Goal: Task Accomplishment & Management: Complete application form

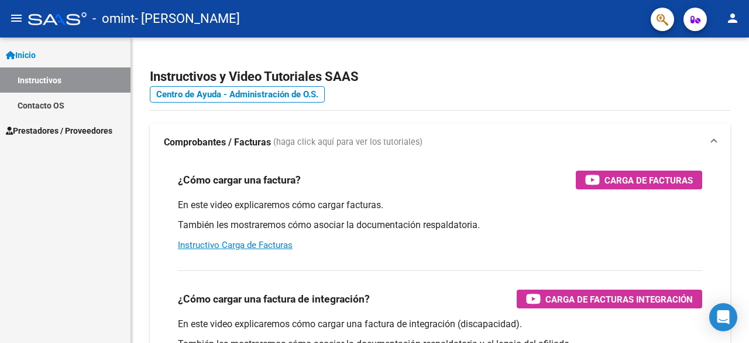
click at [69, 133] on span "Prestadores / Proveedores" at bounding box center [59, 130] width 107 height 13
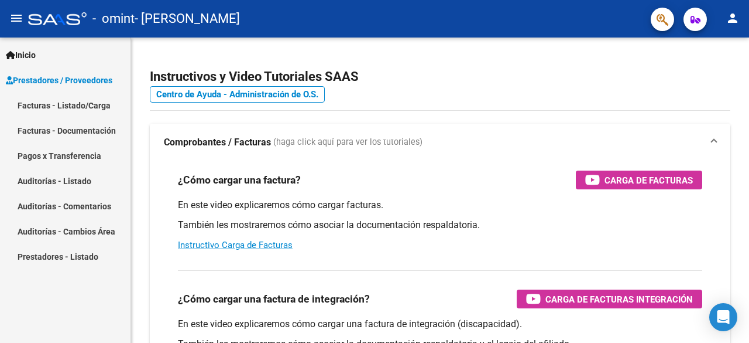
click at [87, 100] on link "Facturas - Listado/Carga" at bounding box center [65, 105] width 131 height 25
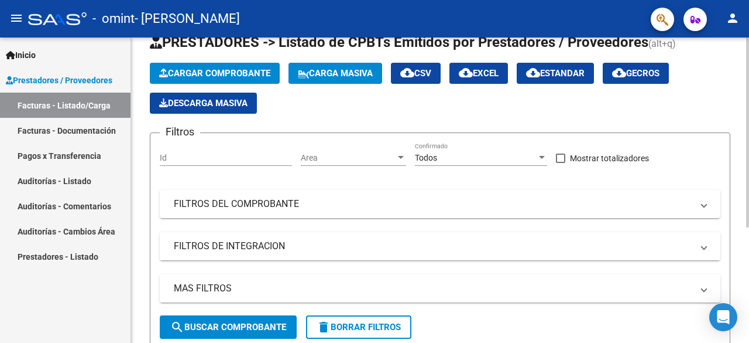
scroll to position [59, 0]
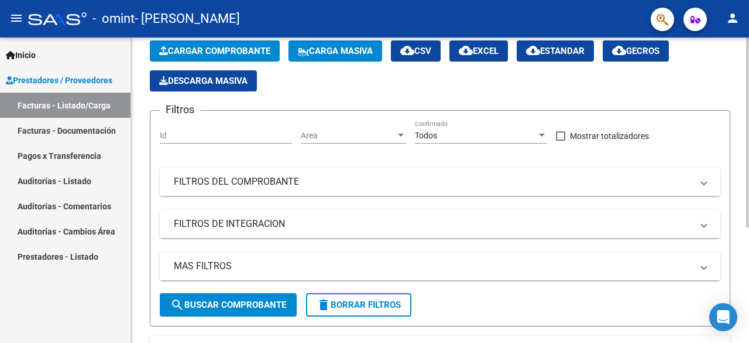
click at [200, 136] on input "Id" at bounding box center [226, 136] width 132 height 10
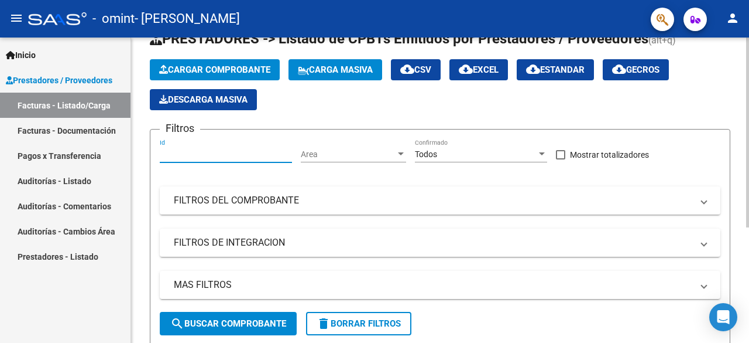
scroll to position [0, 0]
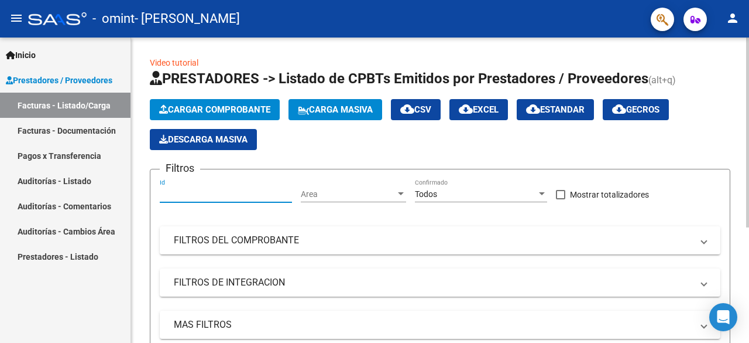
click at [229, 194] on input "Id" at bounding box center [226, 194] width 132 height 10
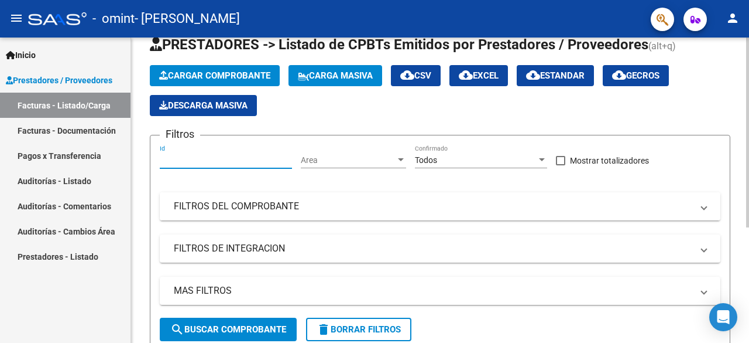
scroll to position [59, 0]
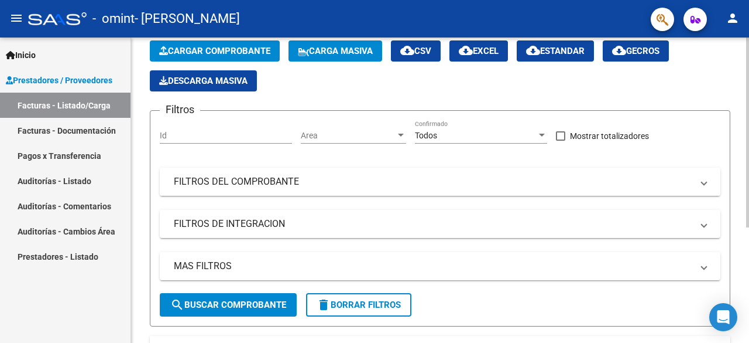
click at [233, 186] on mat-panel-title "FILTROS DEL COMPROBANTE" at bounding box center [433, 181] width 519 height 13
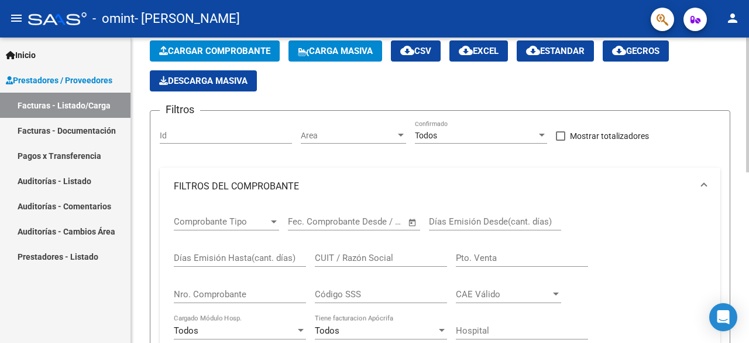
click at [233, 186] on mat-panel-title "FILTROS DEL COMPROBANTE" at bounding box center [433, 186] width 519 height 13
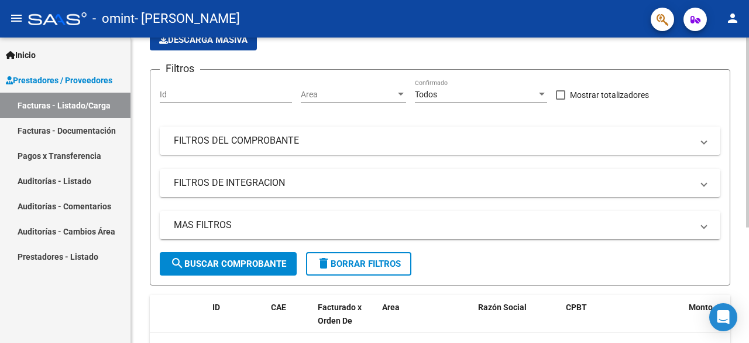
scroll to position [117, 0]
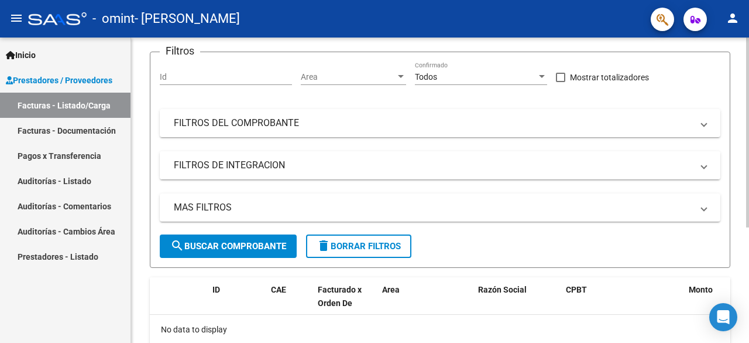
click at [253, 173] on mat-expansion-panel-header "FILTROS DE INTEGRACION" at bounding box center [440, 165] width 561 height 28
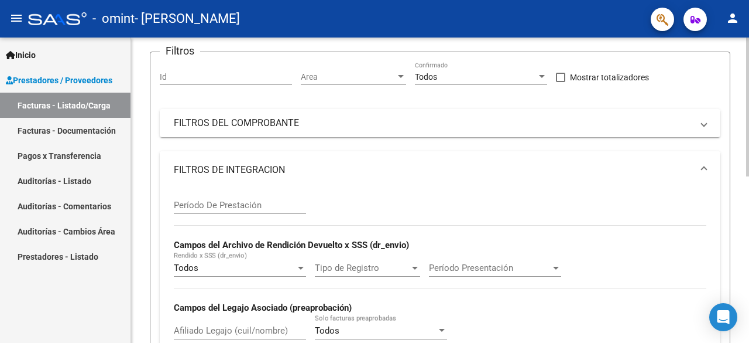
click at [253, 173] on mat-panel-title "FILTROS DE INTEGRACION" at bounding box center [433, 169] width 519 height 13
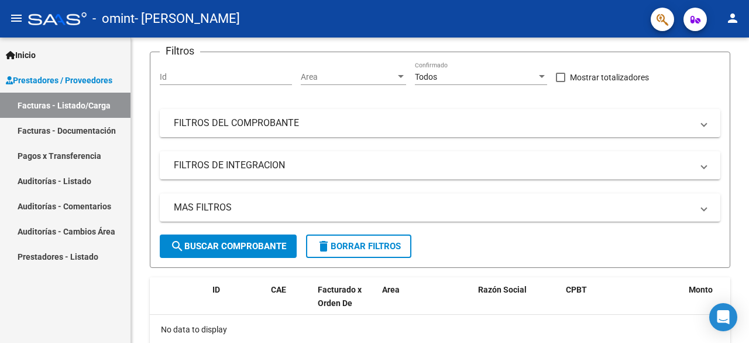
click at [114, 134] on link "Facturas - Documentación" at bounding box center [65, 130] width 131 height 25
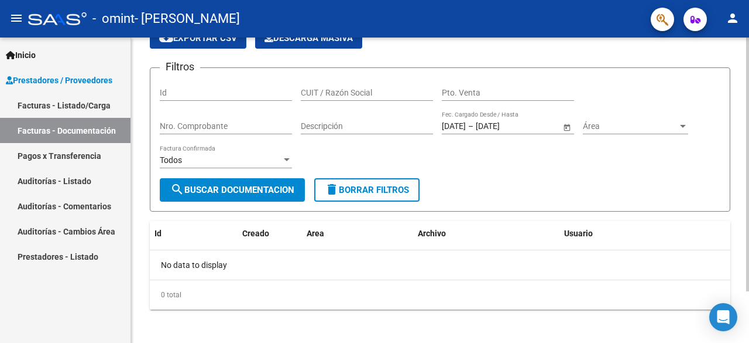
scroll to position [62, 0]
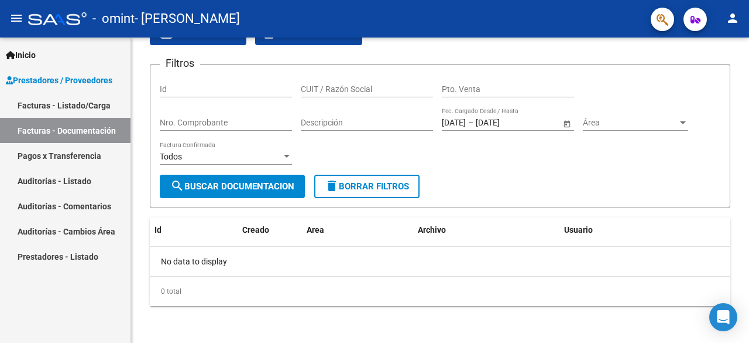
click at [75, 105] on link "Facturas - Listado/Carga" at bounding box center [65, 105] width 131 height 25
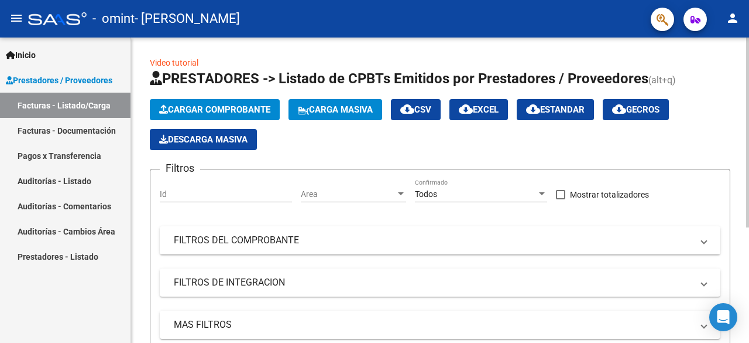
click at [331, 193] on span "Area" at bounding box center [348, 194] width 95 height 10
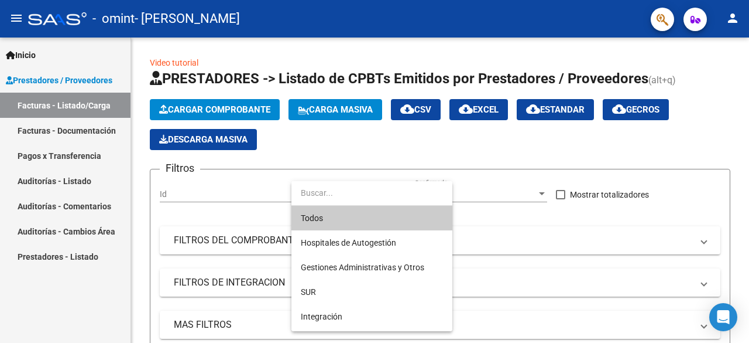
click at [336, 163] on div at bounding box center [374, 171] width 749 height 343
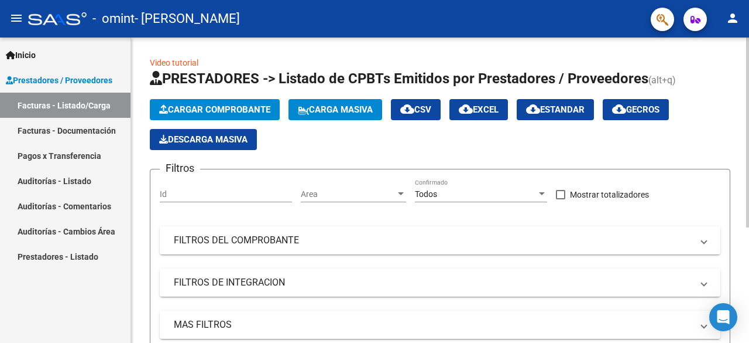
click at [442, 192] on div "Todos" at bounding box center [476, 194] width 122 height 10
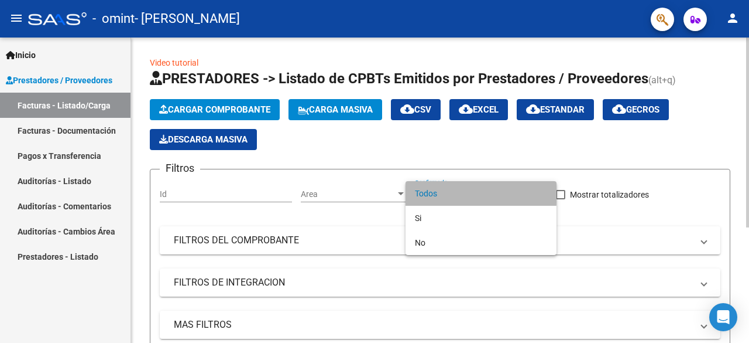
click at [442, 192] on span "Todos" at bounding box center [481, 193] width 132 height 25
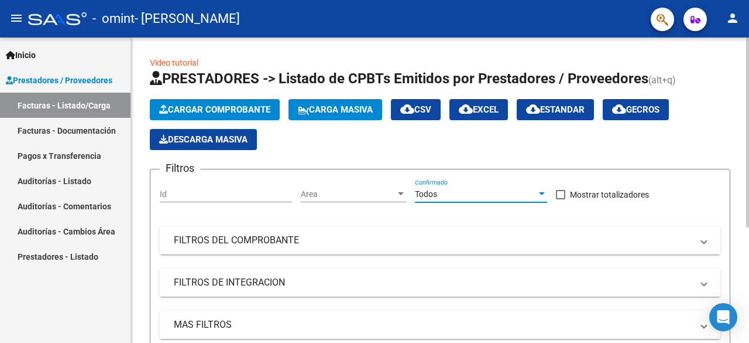
scroll to position [117, 0]
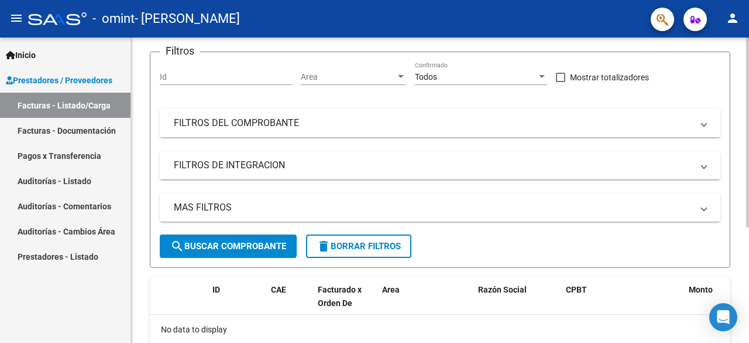
click at [252, 128] on mat-panel-title "FILTROS DEL COMPROBANTE" at bounding box center [433, 123] width 519 height 13
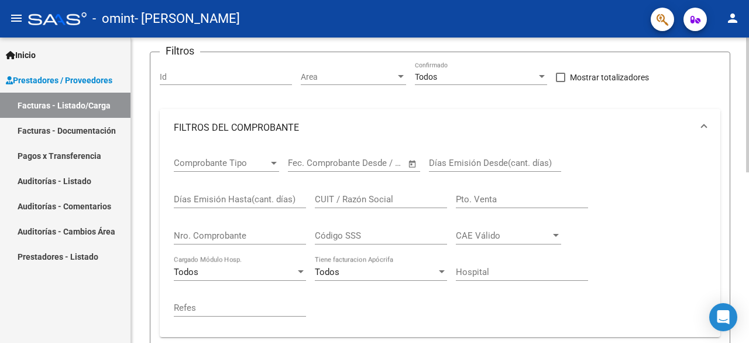
click at [252, 128] on mat-panel-title "FILTROS DEL COMPROBANTE" at bounding box center [433, 127] width 519 height 13
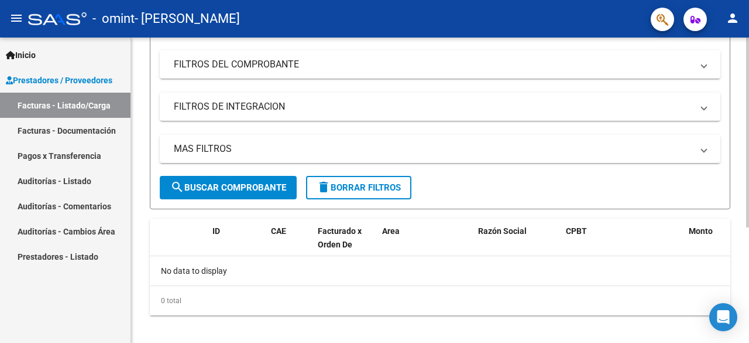
scroll to position [185, 0]
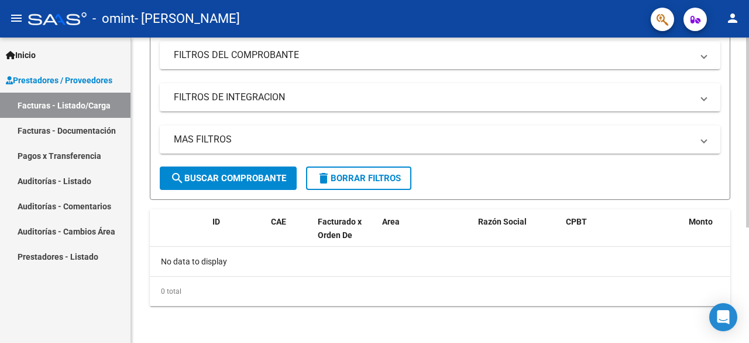
click at [219, 258] on div "No data to display" at bounding box center [440, 261] width 581 height 29
click at [320, 247] on div "No data to display" at bounding box center [440, 261] width 581 height 29
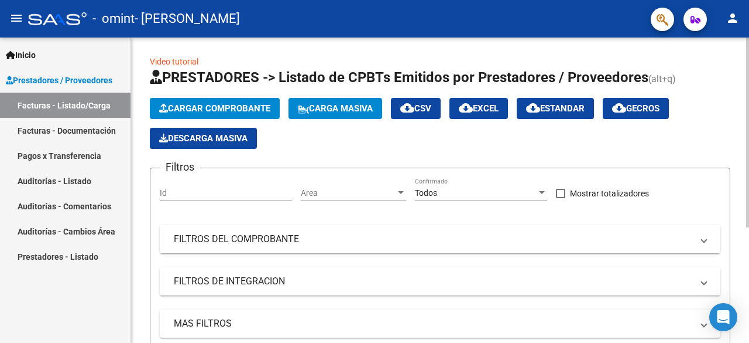
scroll to position [0, 0]
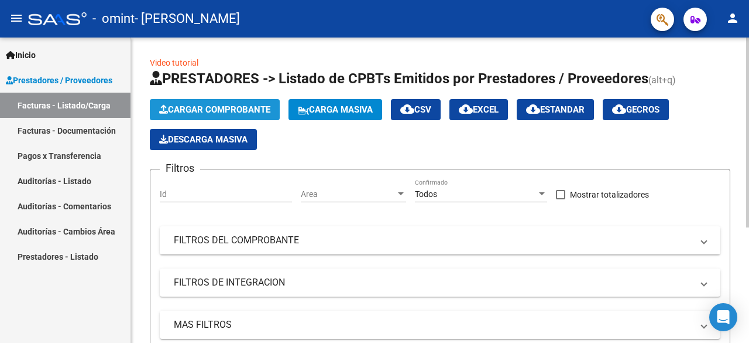
click at [221, 112] on span "Cargar Comprobante" at bounding box center [214, 109] width 111 height 11
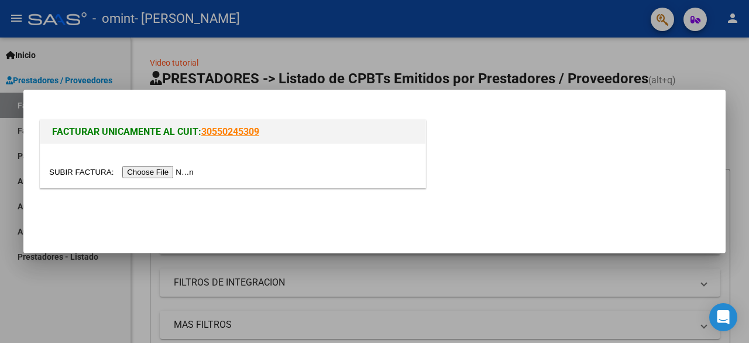
click at [174, 170] on input "file" at bounding box center [123, 172] width 148 height 12
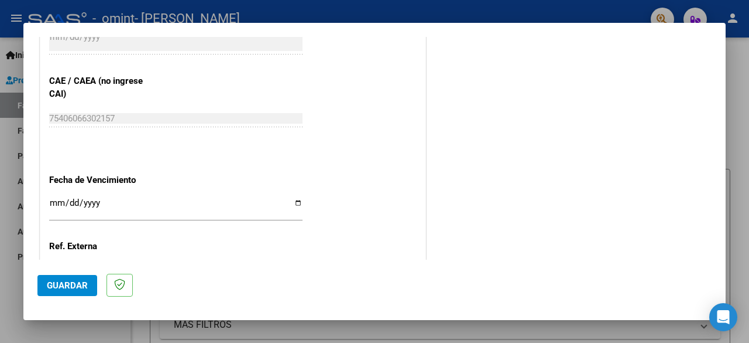
scroll to position [585, 0]
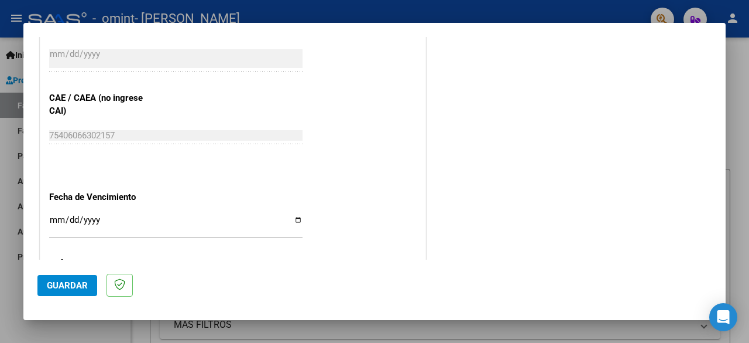
click at [106, 218] on input "Ingresar la fecha" at bounding box center [176, 224] width 254 height 19
click at [175, 221] on input "Ingresar la fecha" at bounding box center [176, 224] width 254 height 19
click at [126, 213] on div "Ingresar la fecha" at bounding box center [176, 224] width 254 height 25
click at [123, 215] on input "Ingresar la fecha" at bounding box center [176, 224] width 254 height 19
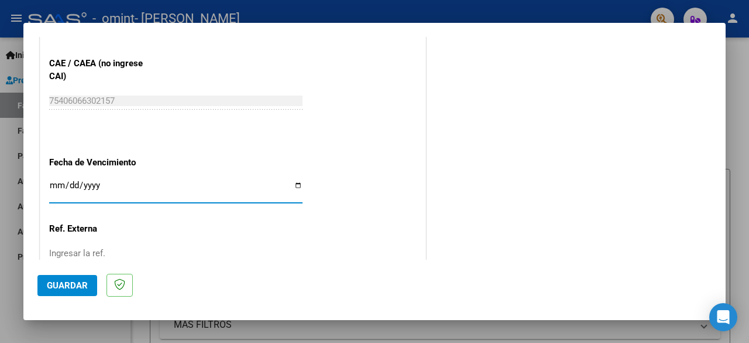
scroll to position [644, 0]
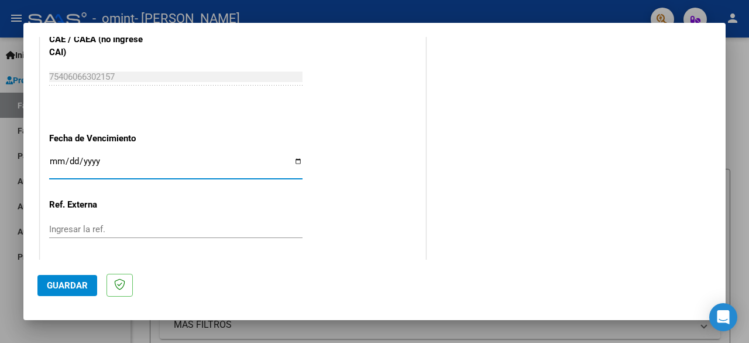
click at [109, 164] on input "Ingresar la fecha" at bounding box center [176, 165] width 254 height 19
click at [104, 163] on input "Ingresar la fecha" at bounding box center [176, 165] width 254 height 19
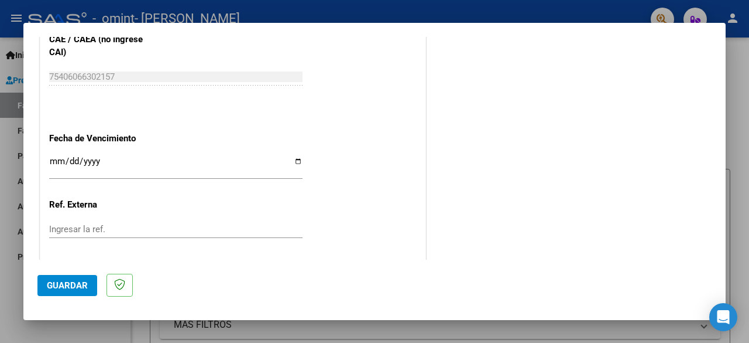
click at [252, 179] on div "Ingresar la fecha" at bounding box center [176, 171] width 254 height 36
click at [140, 163] on input "Ingresar la fecha" at bounding box center [176, 165] width 254 height 19
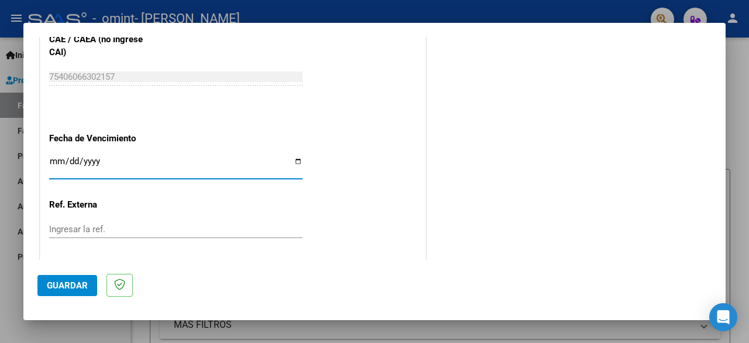
click at [101, 160] on input "Ingresar la fecha" at bounding box center [176, 165] width 254 height 19
click at [292, 162] on input "Ingresar la fecha" at bounding box center [176, 165] width 254 height 19
type input "[DATE]"
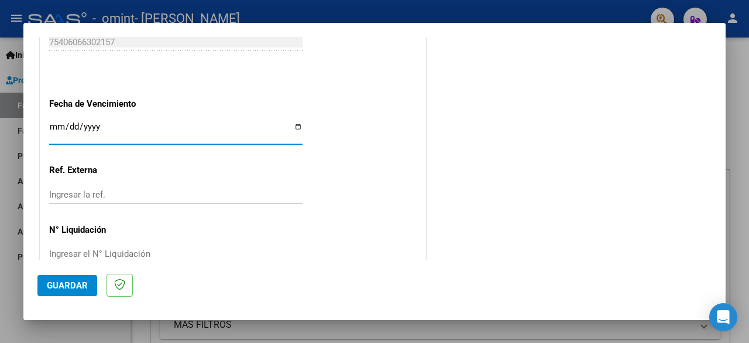
scroll to position [702, 0]
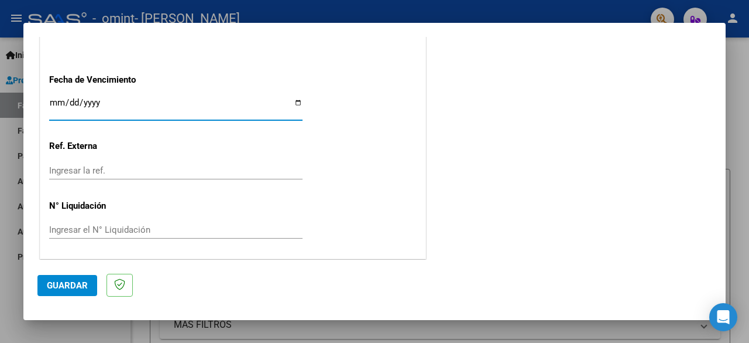
click at [66, 286] on span "Guardar" at bounding box center [67, 285] width 41 height 11
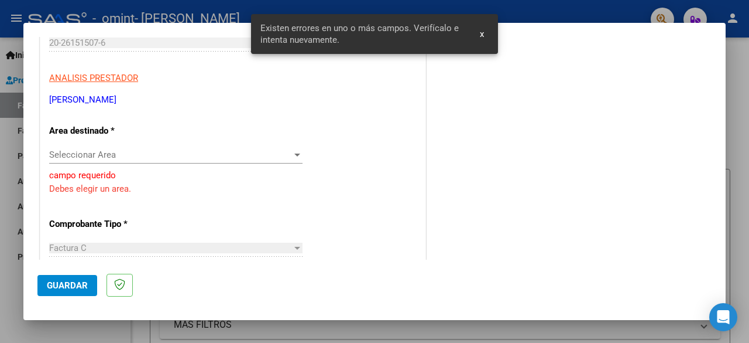
scroll to position [189, 0]
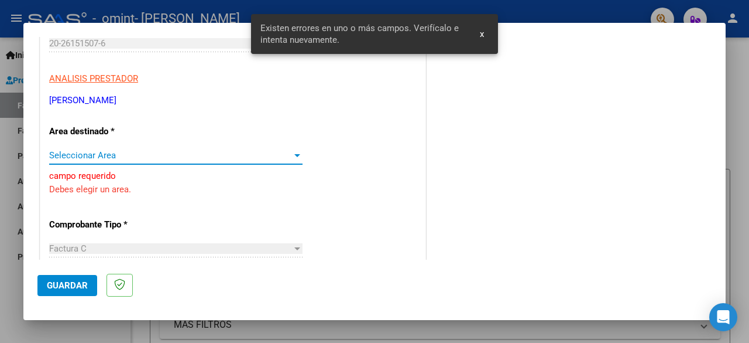
click at [103, 154] on span "Seleccionar Area" at bounding box center [170, 155] width 243 height 11
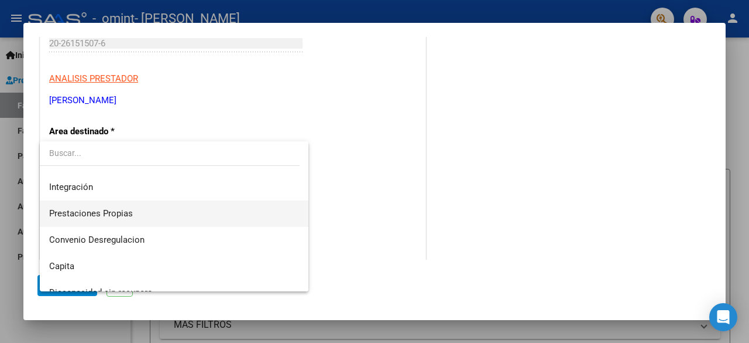
scroll to position [87, 0]
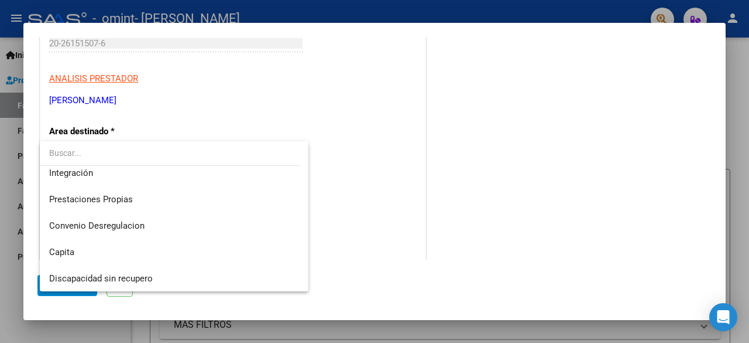
click at [334, 135] on div at bounding box center [374, 171] width 749 height 343
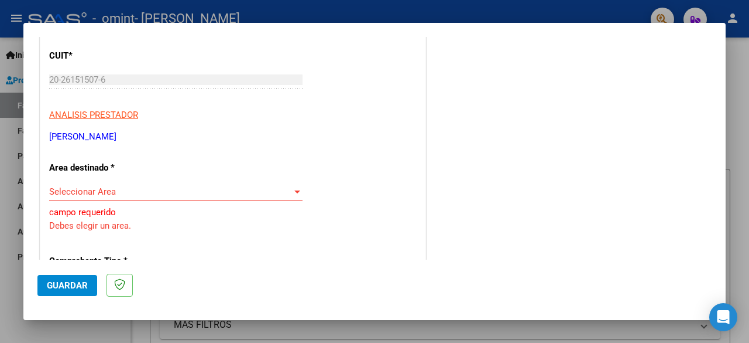
scroll to position [150, 0]
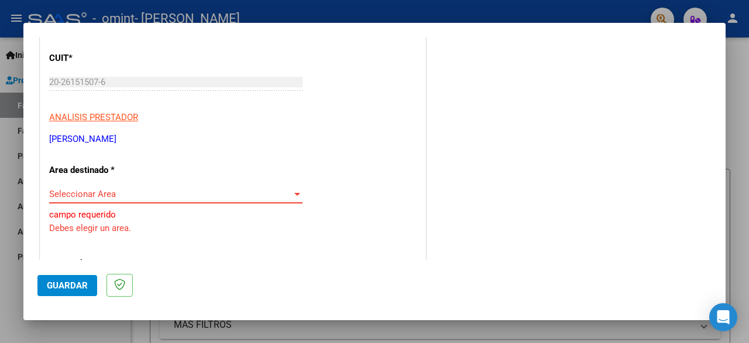
click at [105, 191] on span "Seleccionar Area" at bounding box center [170, 194] width 243 height 11
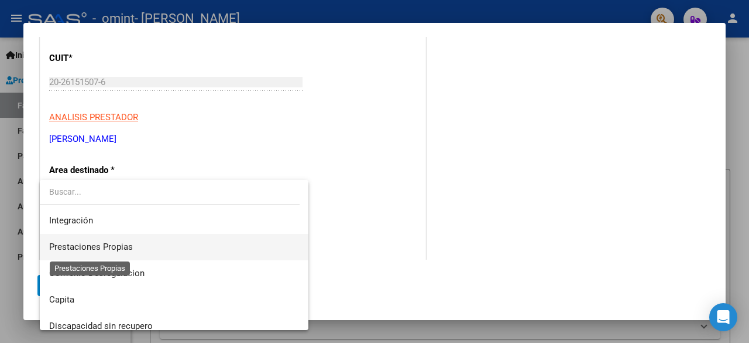
scroll to position [87, 0]
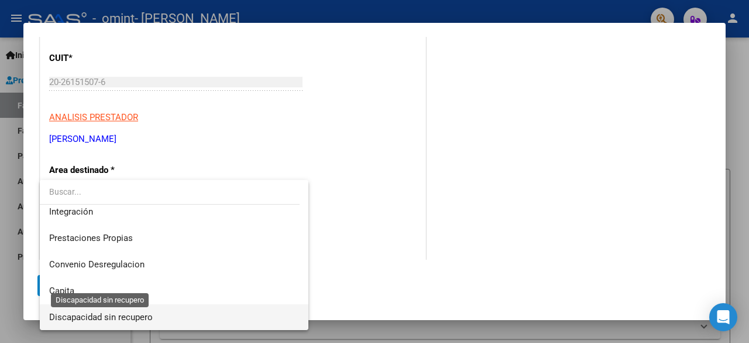
click at [132, 317] on span "Discapacidad sin recupero" at bounding box center [101, 317] width 104 height 11
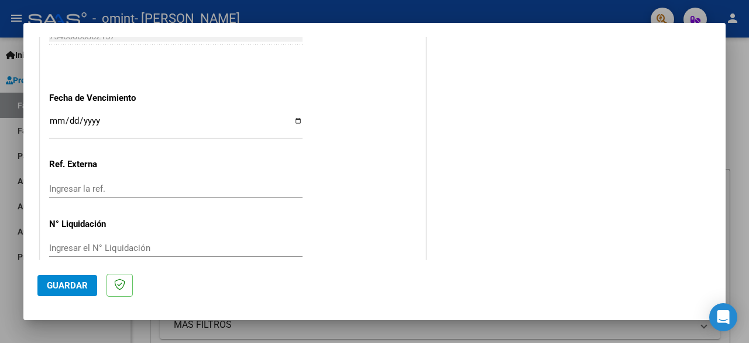
scroll to position [702, 0]
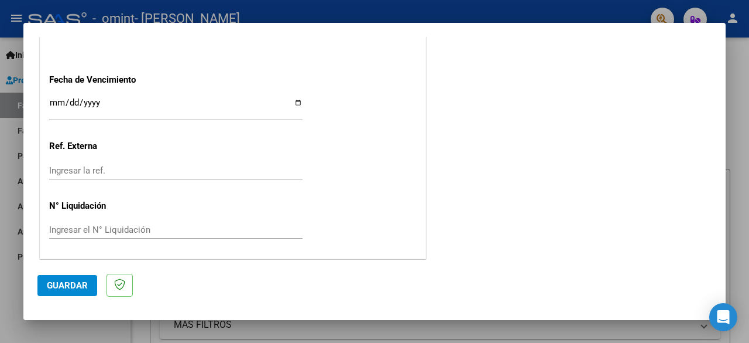
click at [61, 283] on span "Guardar" at bounding box center [67, 285] width 41 height 11
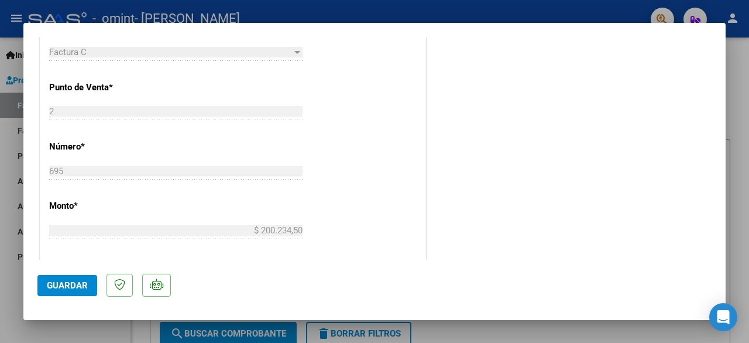
scroll to position [0, 0]
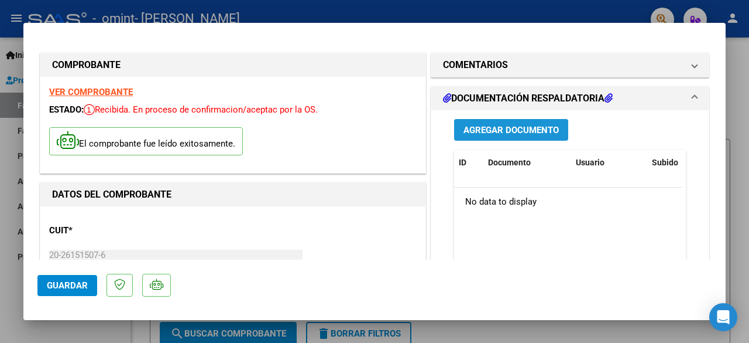
click at [526, 126] on span "Agregar Documento" at bounding box center [511, 130] width 95 height 11
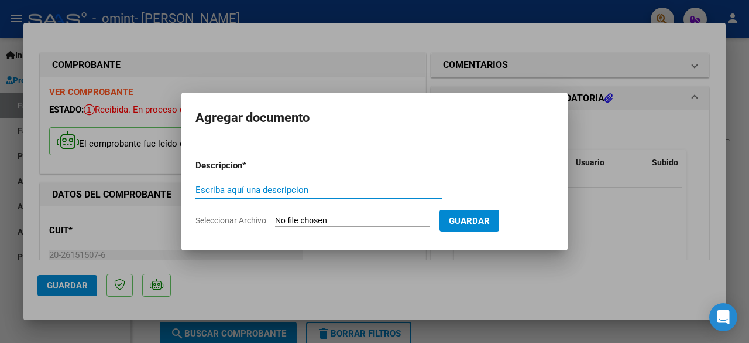
click at [313, 191] on input "Escriba aquí una descripcion" at bounding box center [319, 189] width 247 height 11
type input "Planilla de asistencia"
click at [367, 217] on input "Seleccionar Archivo" at bounding box center [352, 220] width 155 height 11
type input "C:\fakepath\[PERSON_NAME] [DATE].pdf"
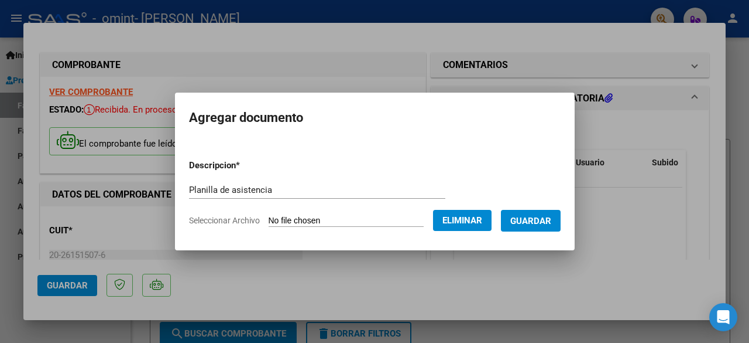
click at [535, 222] on span "Guardar" at bounding box center [531, 220] width 41 height 11
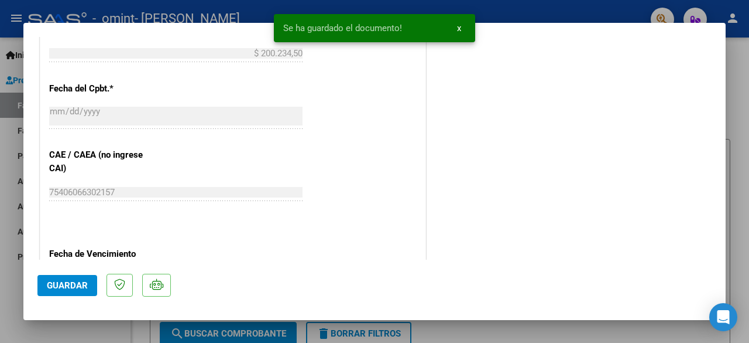
scroll to position [586, 0]
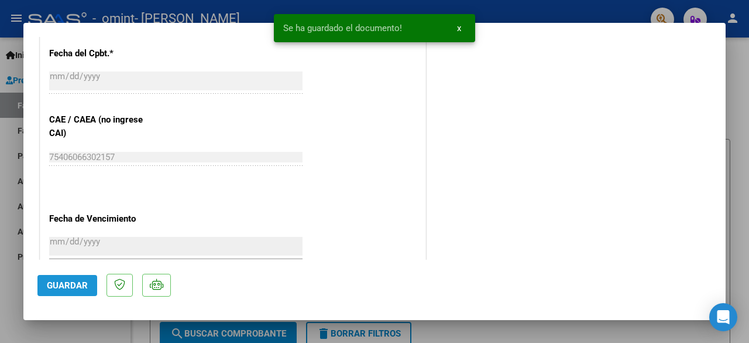
click at [70, 283] on span "Guardar" at bounding box center [67, 285] width 41 height 11
click at [743, 85] on div at bounding box center [374, 171] width 749 height 343
type input "$ 0,00"
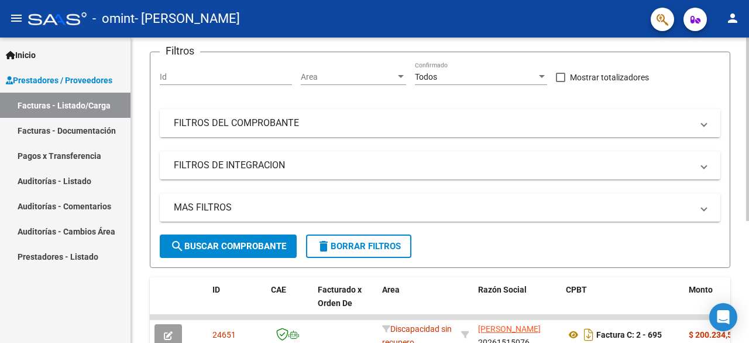
scroll to position [0, 0]
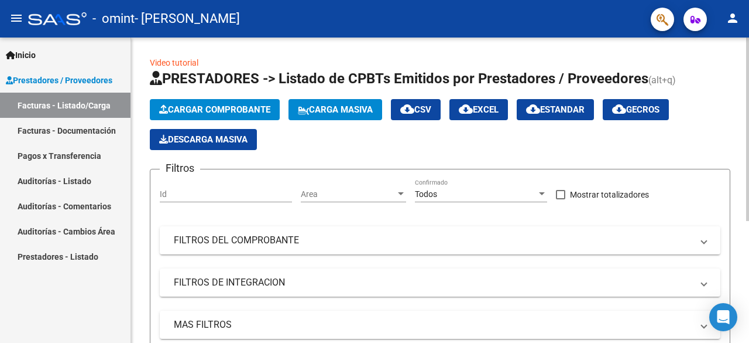
click at [251, 105] on span "Cargar Comprobante" at bounding box center [214, 109] width 111 height 11
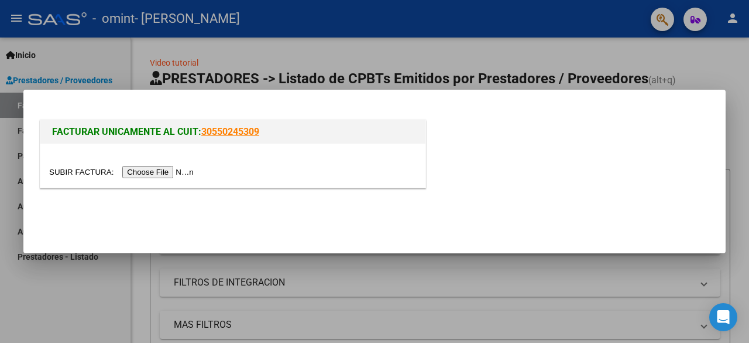
click at [176, 173] on input "file" at bounding box center [123, 172] width 148 height 12
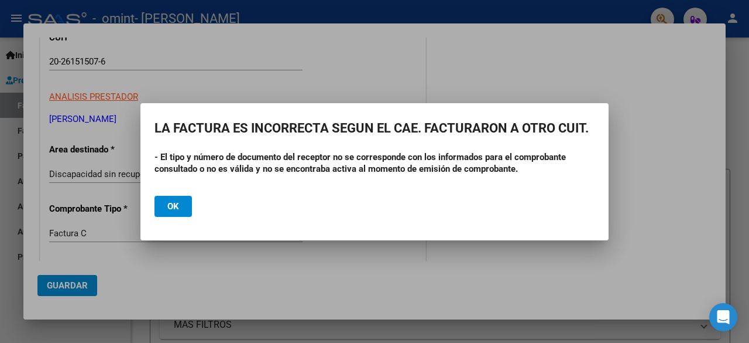
scroll to position [234, 0]
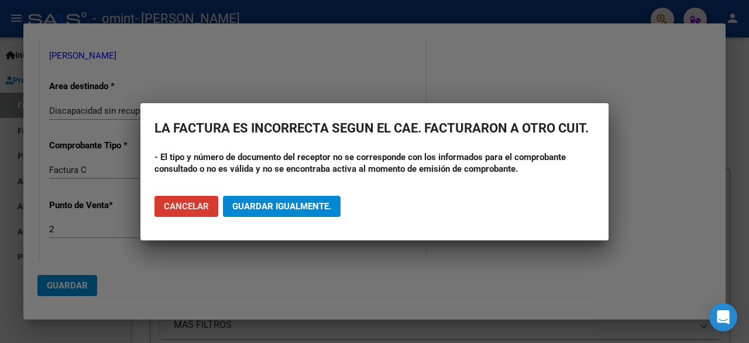
click at [742, 73] on div at bounding box center [374, 171] width 749 height 343
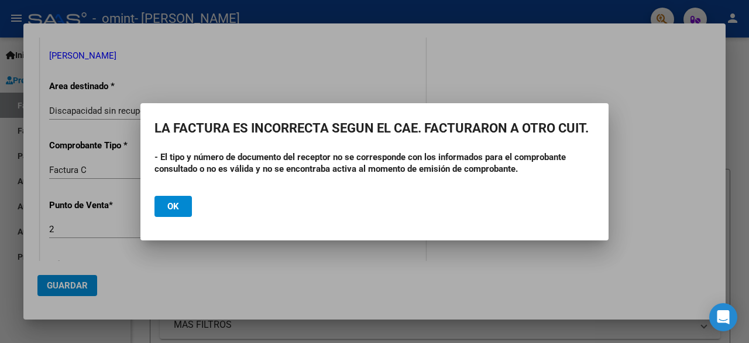
click at [179, 209] on button "Ok" at bounding box center [173, 206] width 37 height 21
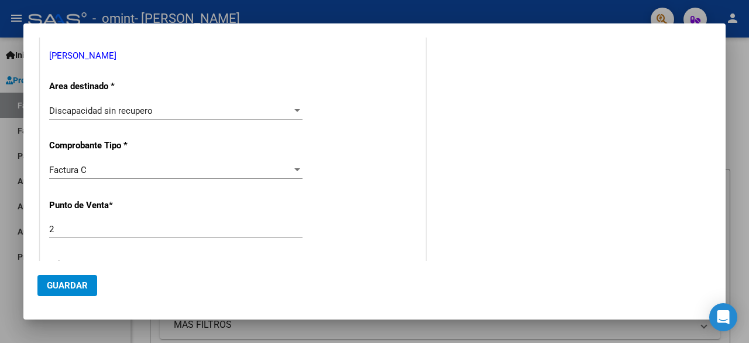
click at [734, 63] on div at bounding box center [374, 171] width 749 height 343
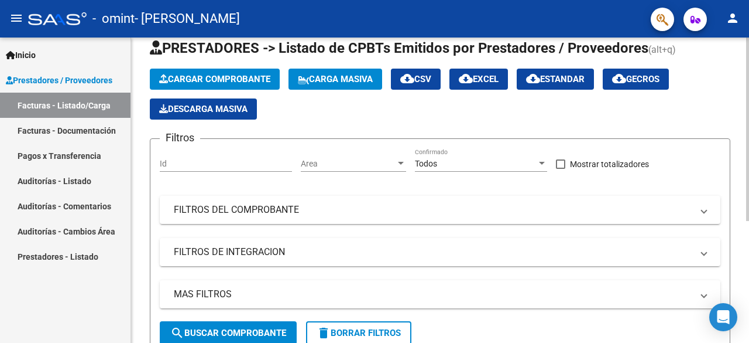
scroll to position [0, 0]
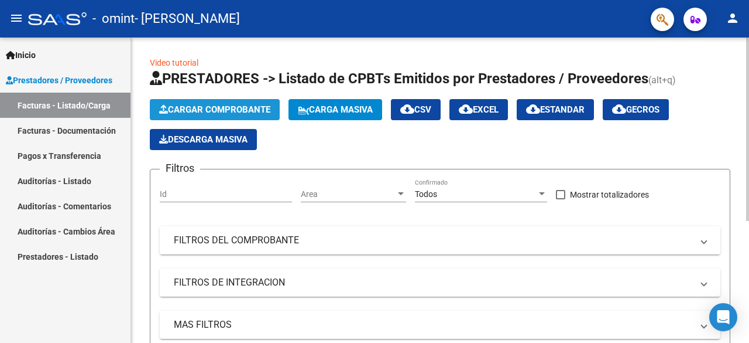
click at [242, 106] on span "Cargar Comprobante" at bounding box center [214, 109] width 111 height 11
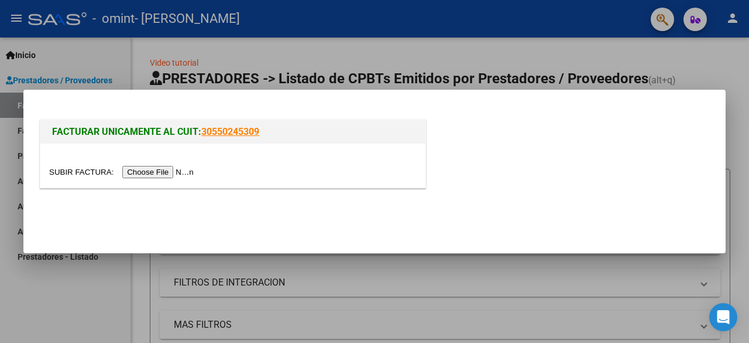
click at [186, 168] on input "file" at bounding box center [123, 172] width 148 height 12
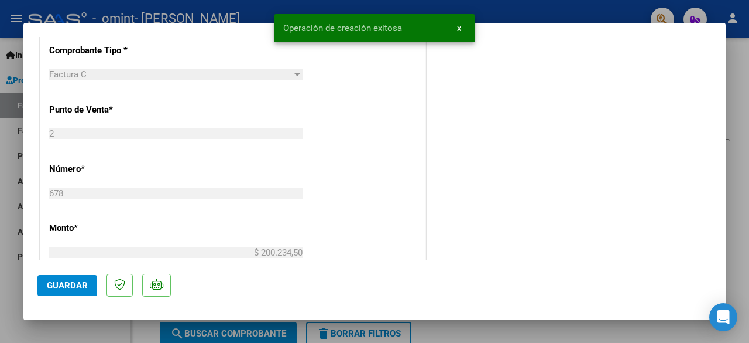
scroll to position [234, 0]
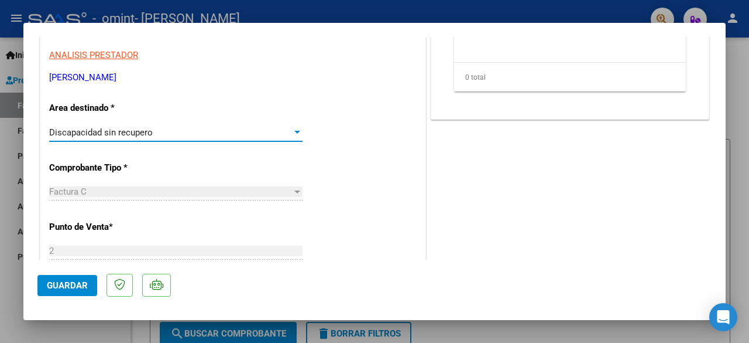
click at [137, 135] on span "Discapacidad sin recupero" at bounding box center [101, 132] width 104 height 11
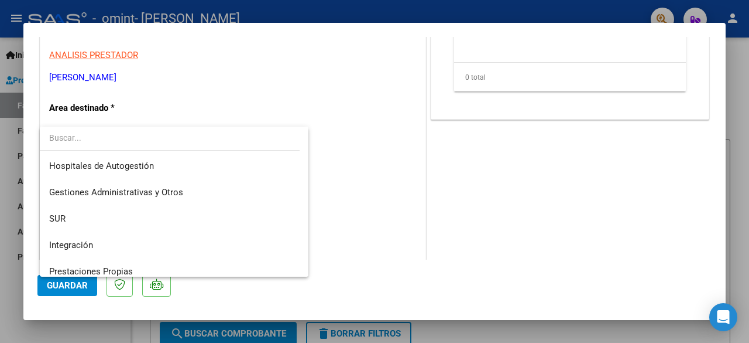
scroll to position [87, 0]
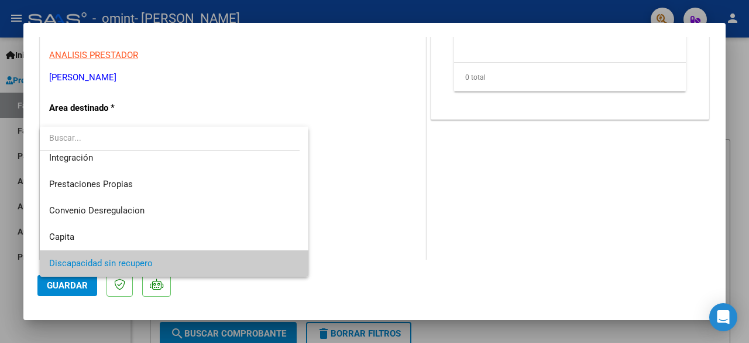
click at [343, 131] on div at bounding box center [374, 171] width 749 height 343
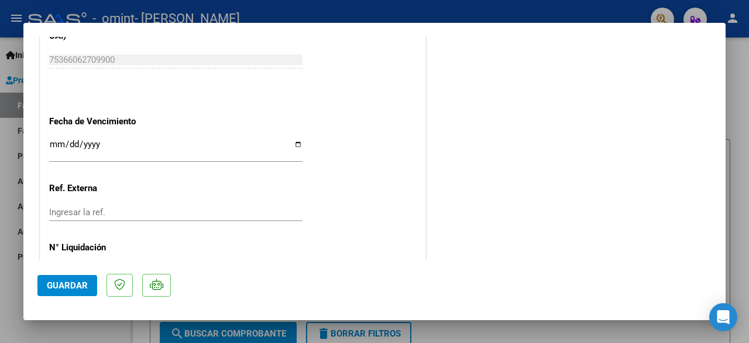
scroll to position [724, 0]
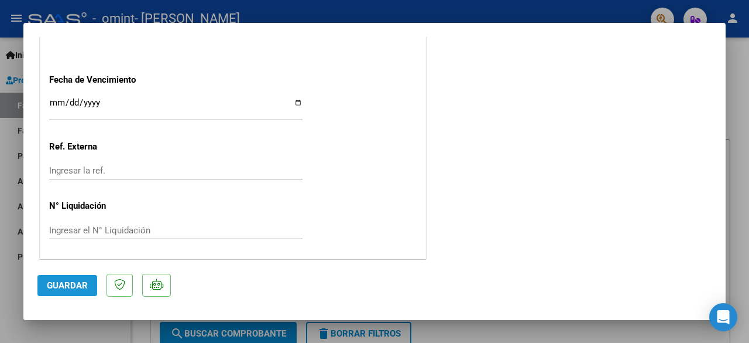
click at [64, 278] on button "Guardar" at bounding box center [67, 285] width 60 height 21
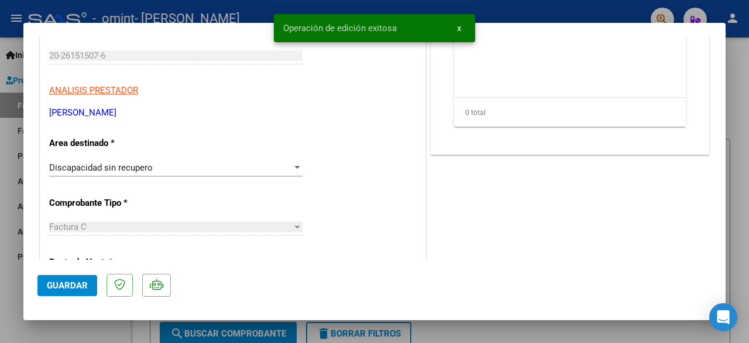
scroll to position [0, 0]
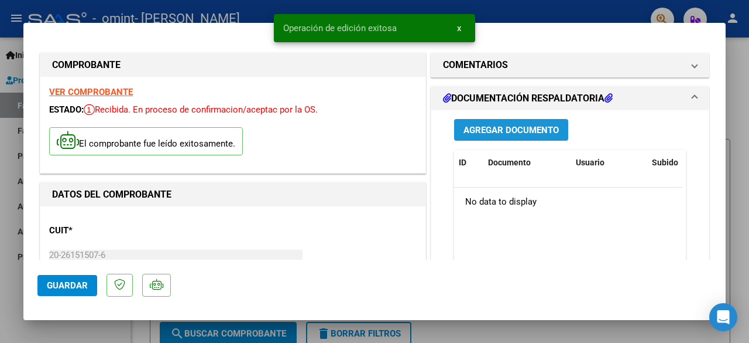
click at [543, 126] on span "Agregar Documento" at bounding box center [511, 130] width 95 height 11
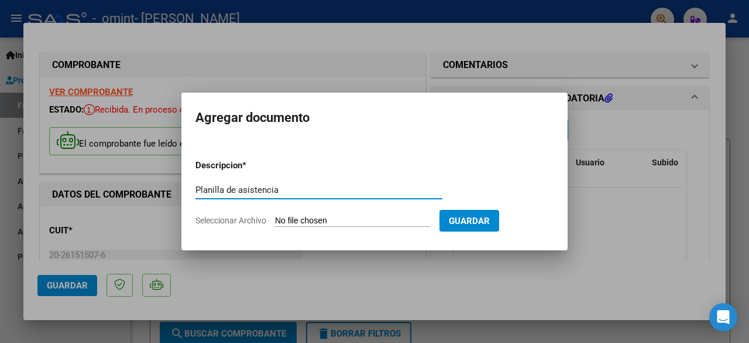
type input "Planilla de asistencia"
click at [345, 220] on input "Seleccionar Archivo" at bounding box center [352, 220] width 155 height 11
type input "C:\fakepath\[PERSON_NAME] Asist [DATE].pdf"
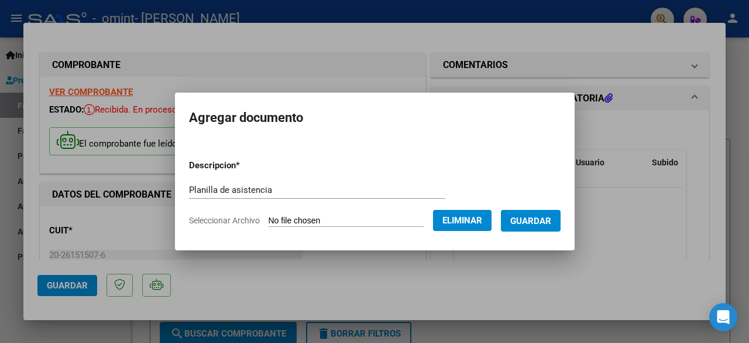
click at [543, 220] on span "Guardar" at bounding box center [531, 220] width 41 height 11
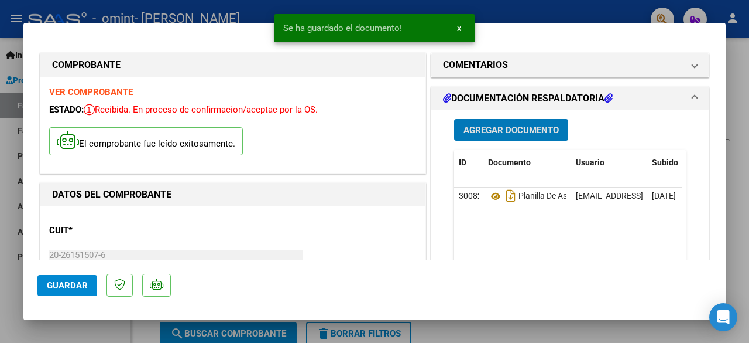
click at [741, 225] on div at bounding box center [374, 171] width 749 height 343
type input "$ 0,00"
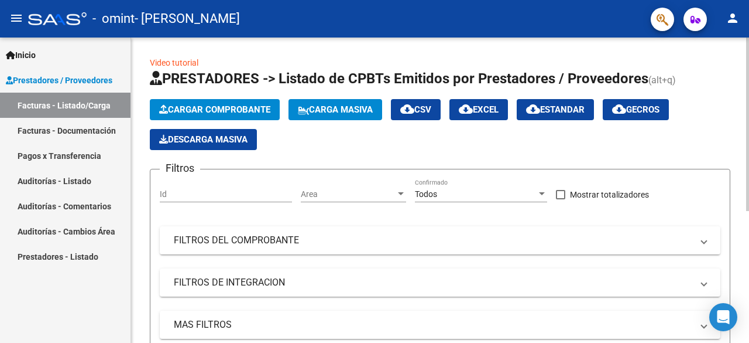
scroll to position [59, 0]
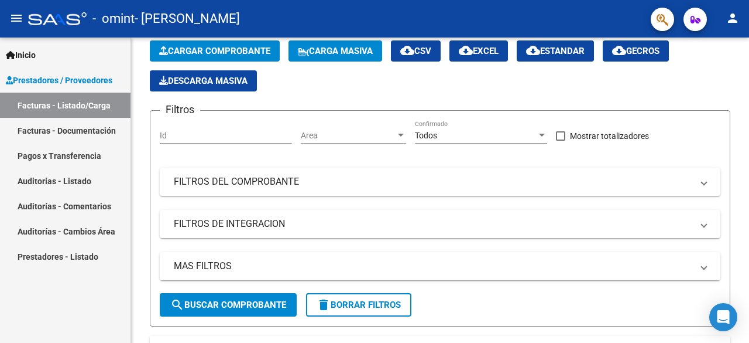
click at [72, 129] on link "Facturas - Documentación" at bounding box center [65, 130] width 131 height 25
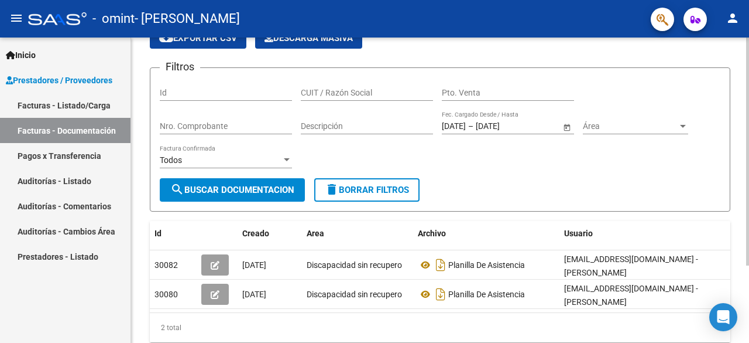
scroll to position [104, 0]
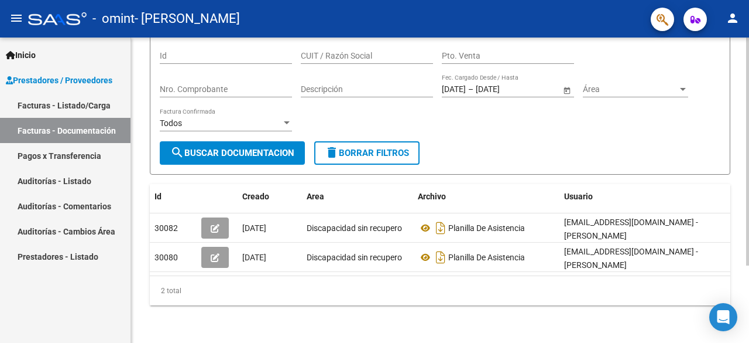
click at [431, 320] on div "PRESTADORES -> Comprobantes - Documentación Respaldatoria cloud_download Export…" at bounding box center [440, 142] width 618 height 401
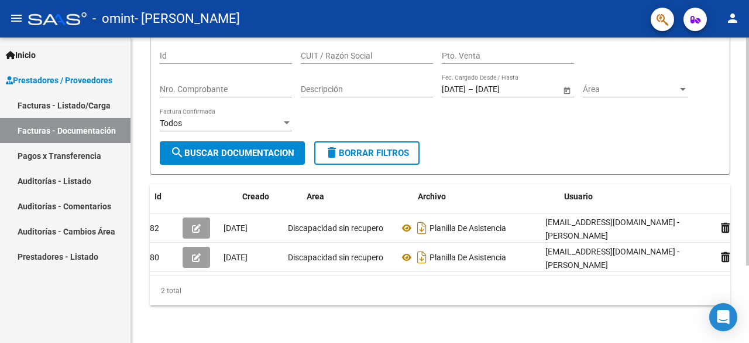
scroll to position [0, 0]
